Goal: Navigation & Orientation: Go to known website

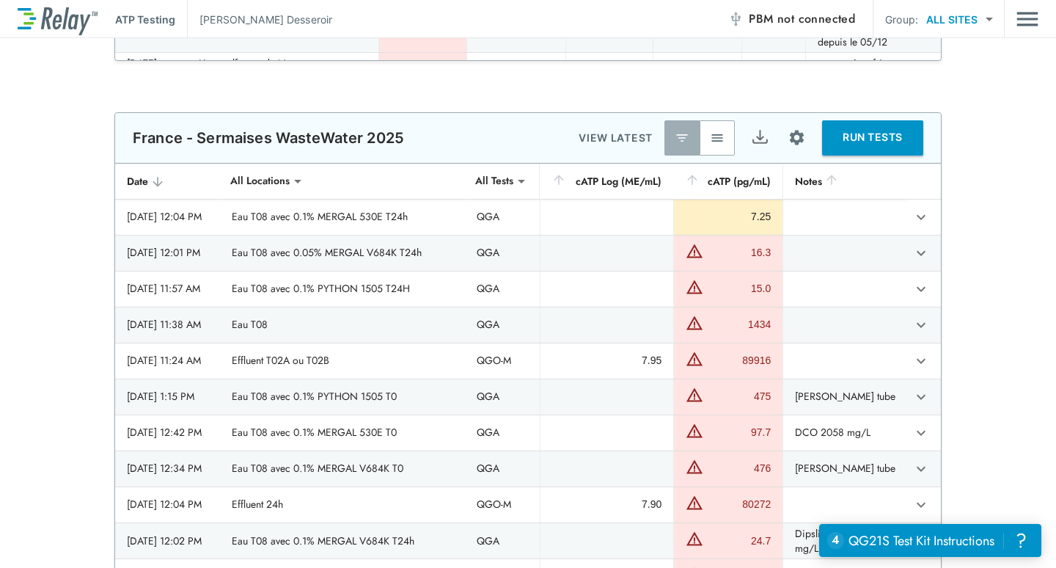
scroll to position [440, 0]
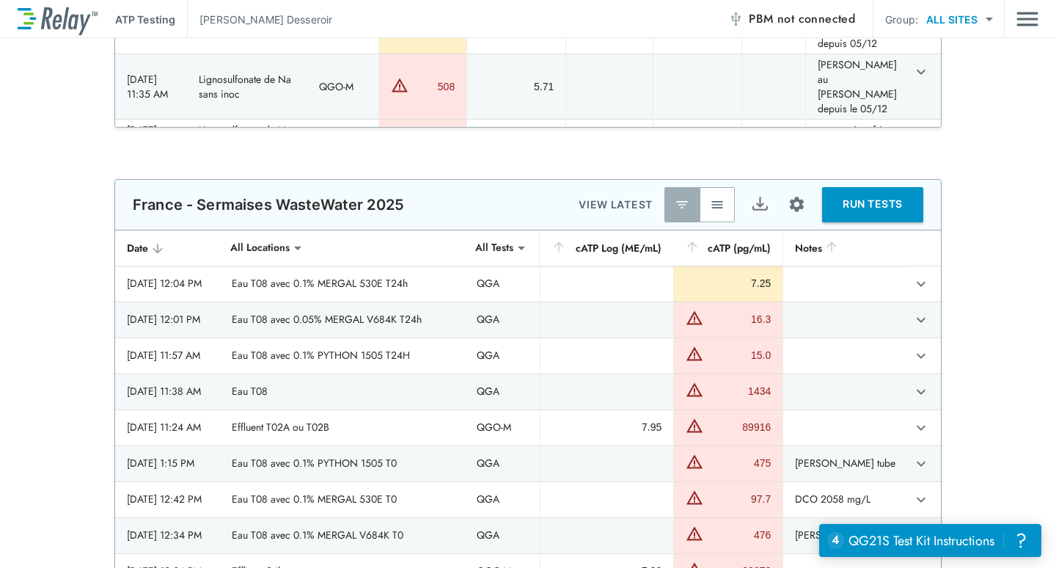
click at [719, 205] on img "button" at bounding box center [717, 204] width 15 height 15
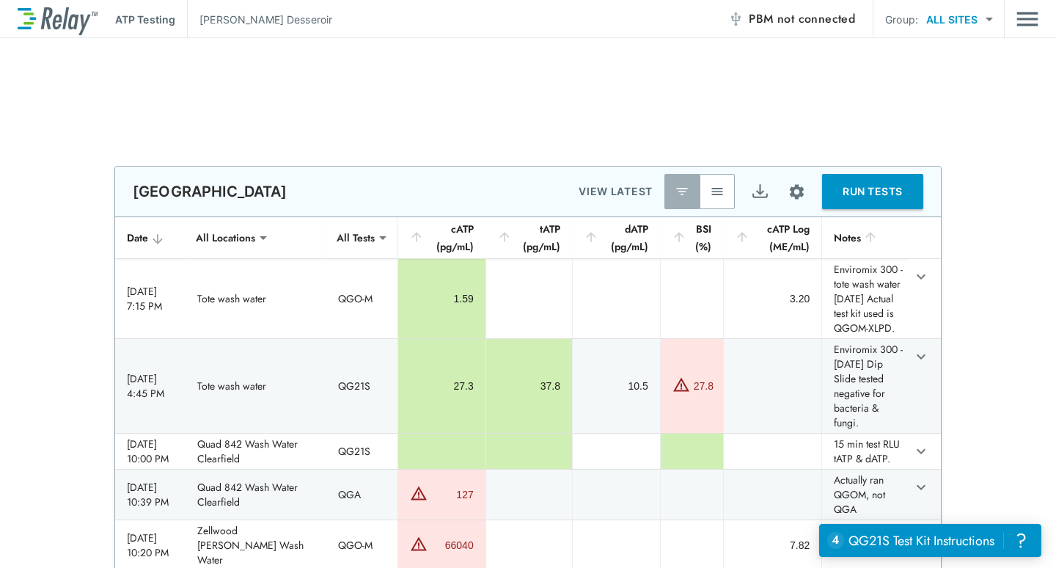
scroll to position [1394, 0]
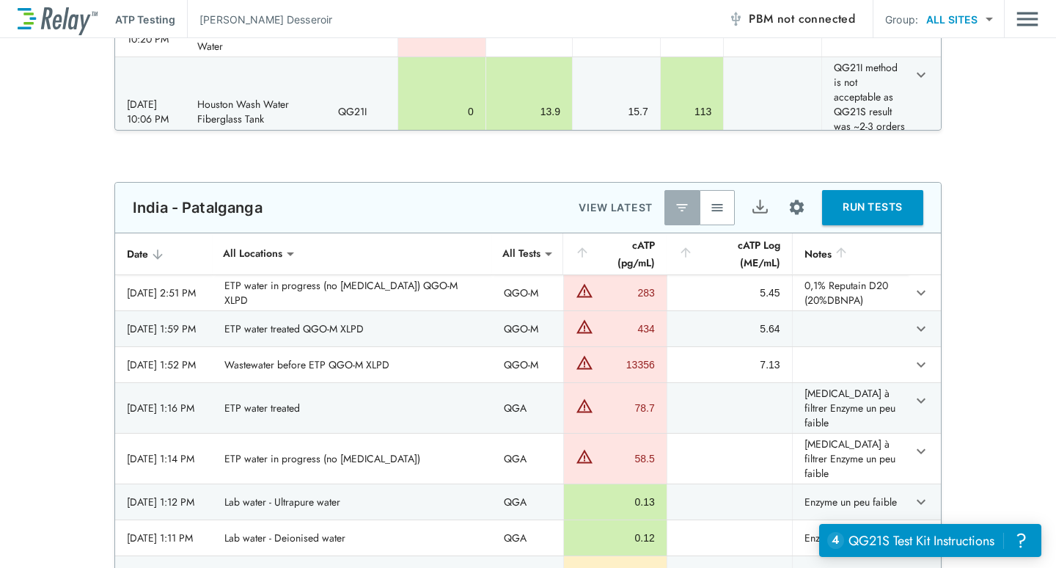
click at [715, 202] on img "button" at bounding box center [717, 207] width 15 height 15
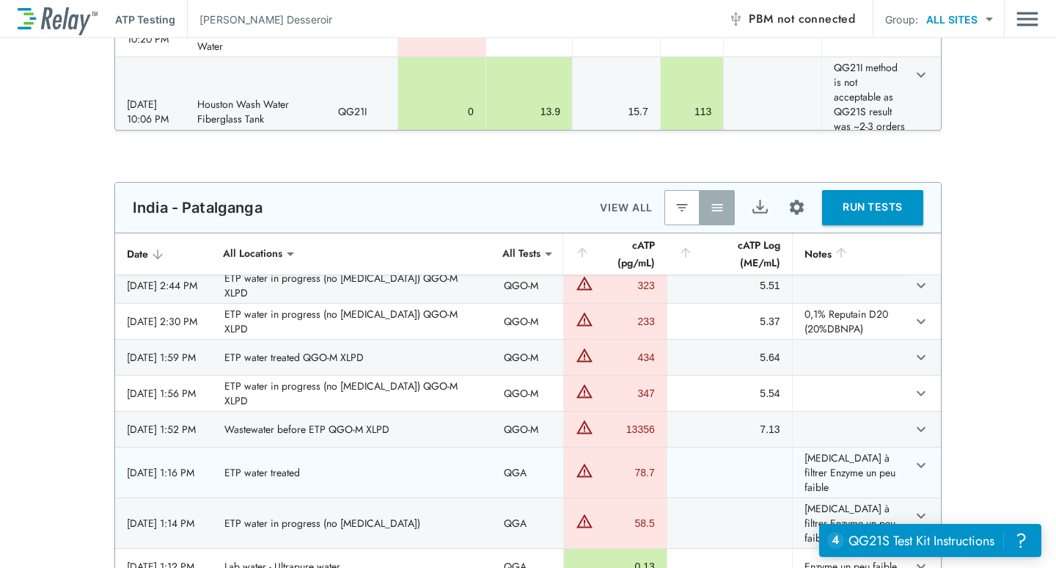
scroll to position [47, 0]
